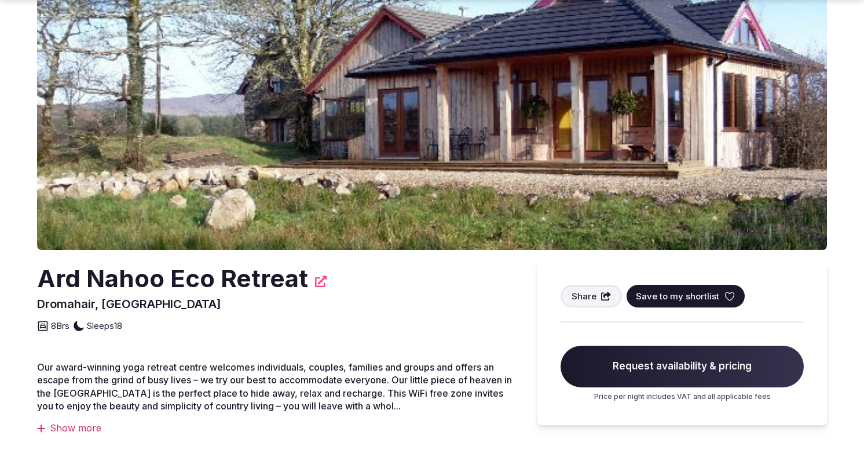
scroll to position [108, 0]
